Goal: Task Accomplishment & Management: Manage account settings

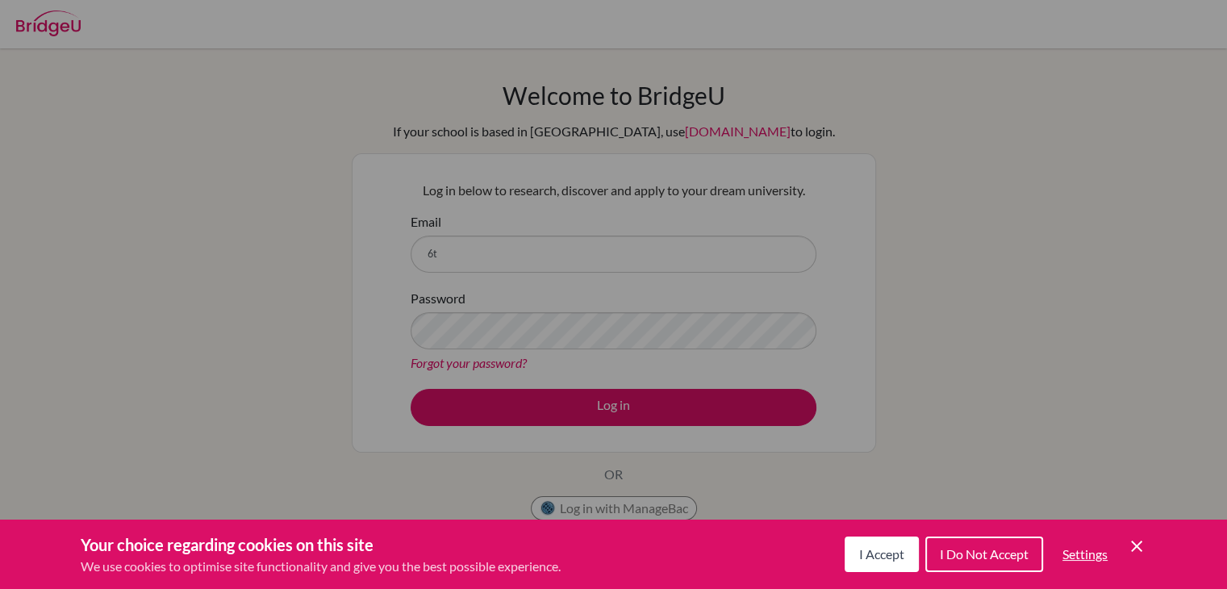
click at [884, 542] on button "I Accept" at bounding box center [882, 555] width 74 height 36
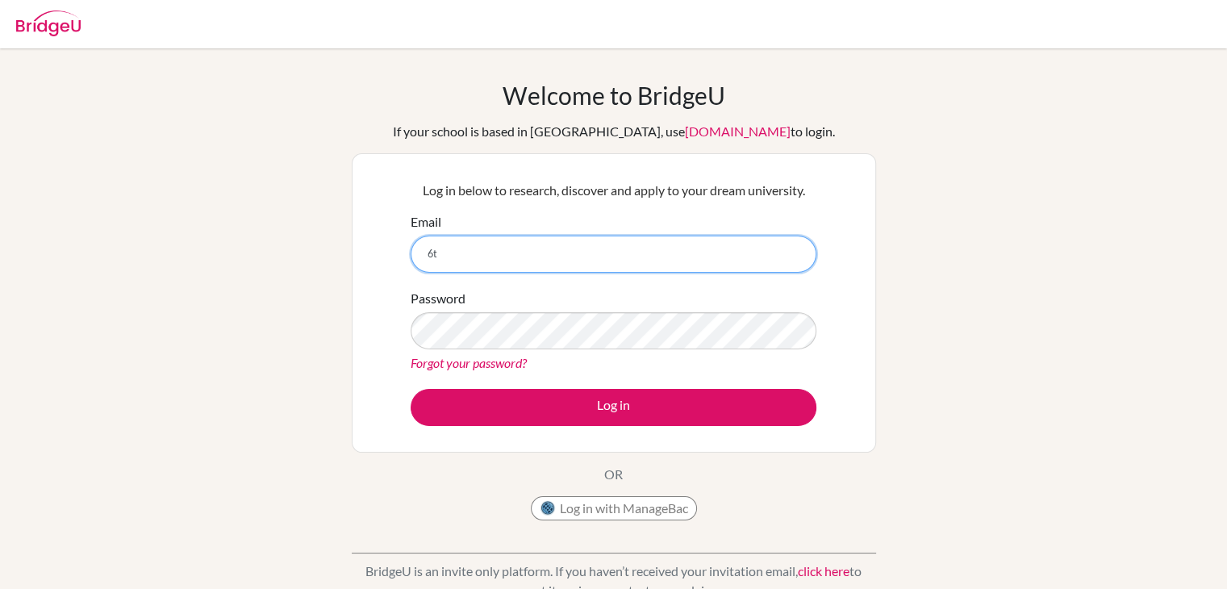
drag, startPoint x: 487, startPoint y: 253, endPoint x: 413, endPoint y: 255, distance: 73.5
click at [413, 255] on input "6t" at bounding box center [614, 254] width 406 height 37
type input "[EMAIL_ADDRESS][DOMAIN_NAME]"
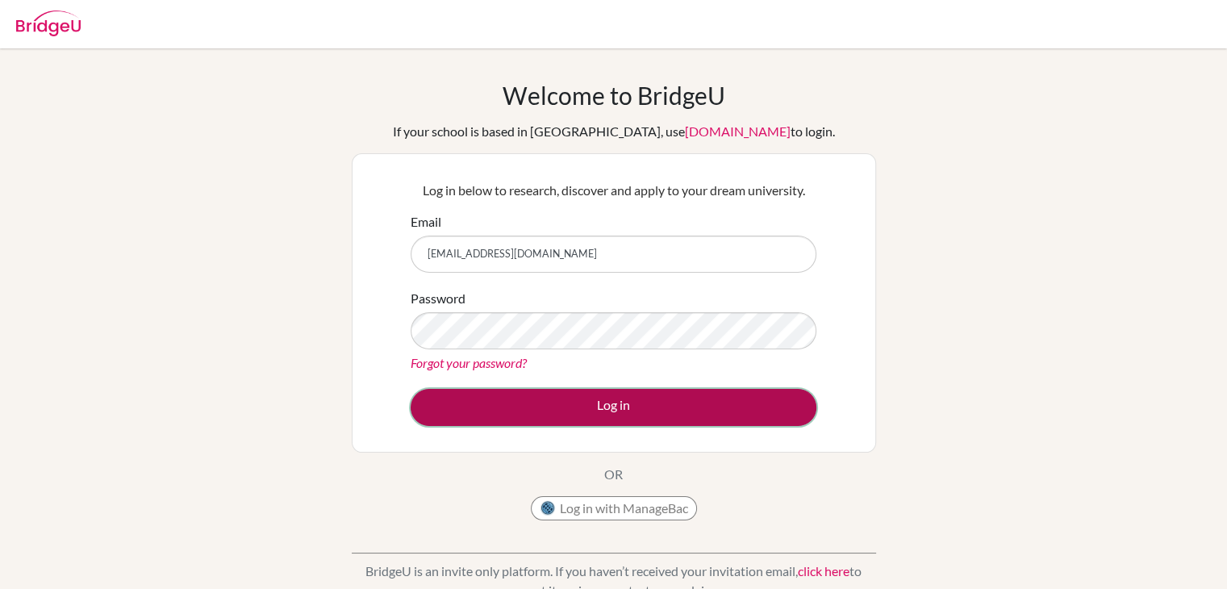
click at [640, 409] on button "Log in" at bounding box center [614, 407] width 406 height 37
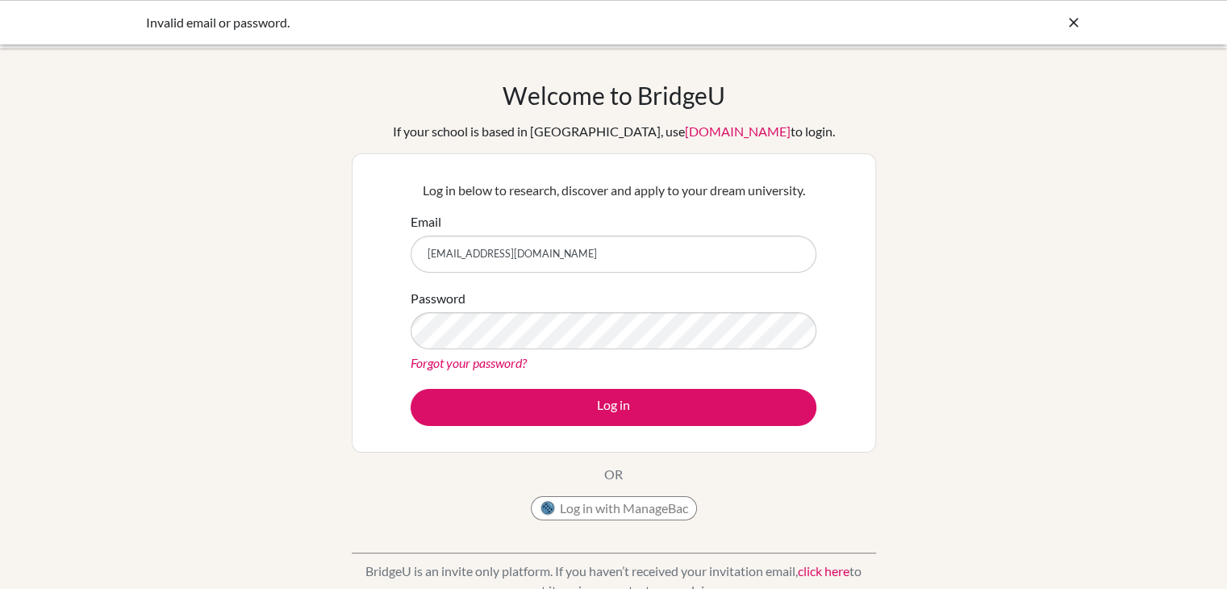
click at [507, 366] on link "Forgot your password?" at bounding box center [469, 362] width 116 height 15
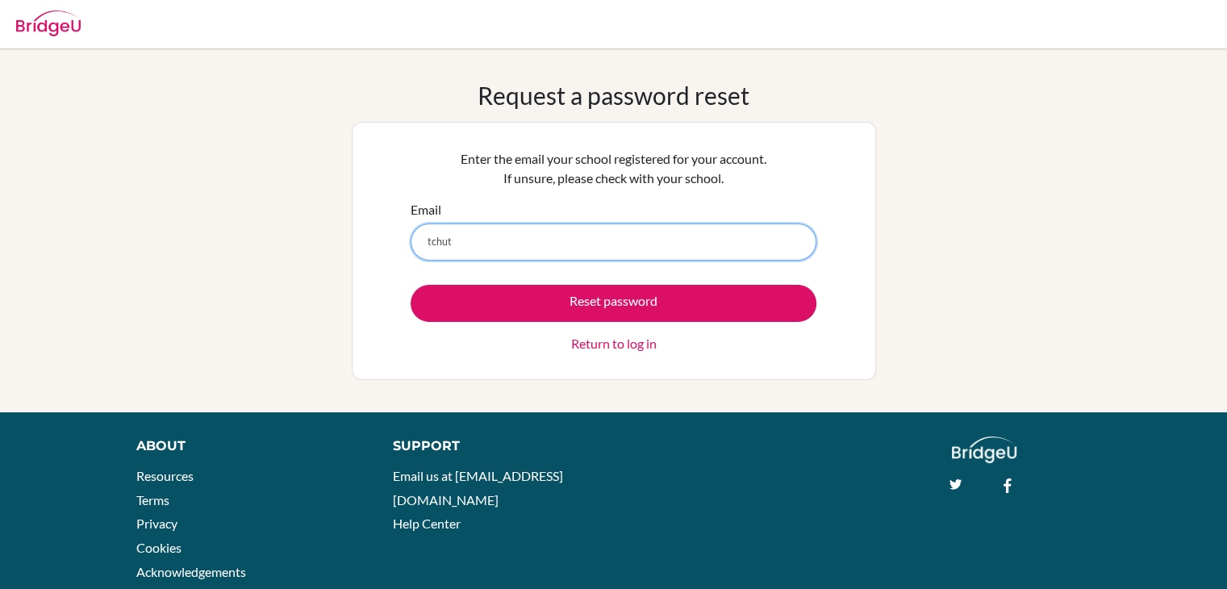
type input "[EMAIL_ADDRESS][DOMAIN_NAME]"
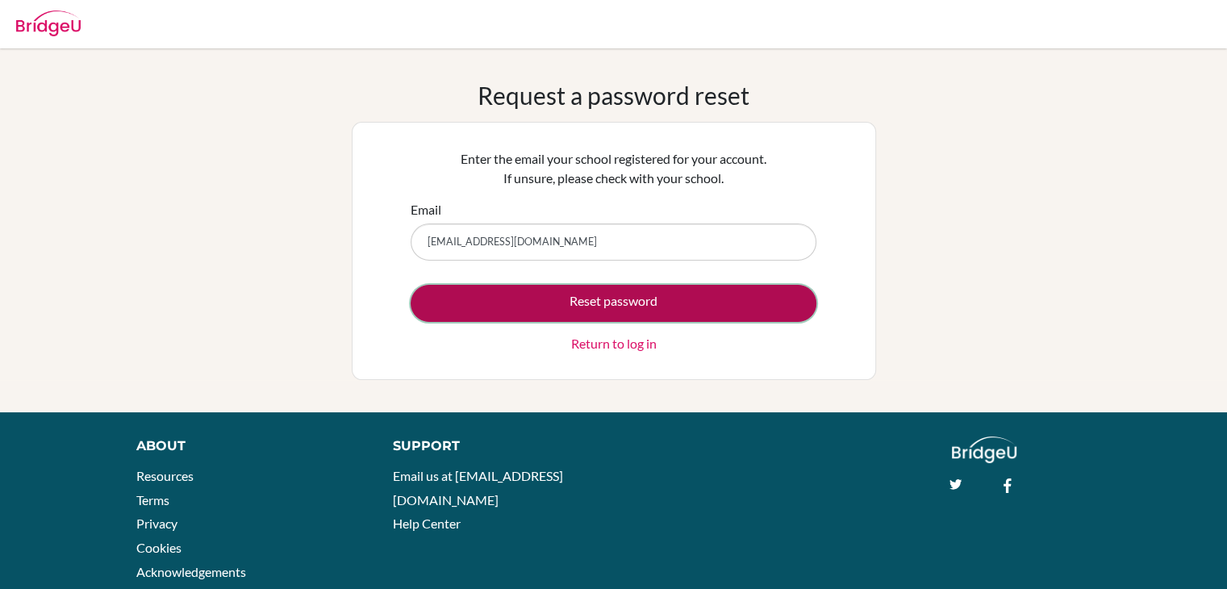
click at [587, 310] on button "Reset password" at bounding box center [614, 303] width 406 height 37
